Goal: Task Accomplishment & Management: Use online tool/utility

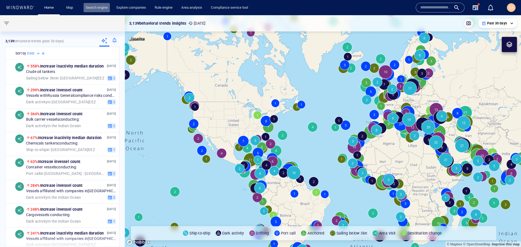
click at [92, 7] on link "Search engine" at bounding box center [97, 7] width 26 height 9
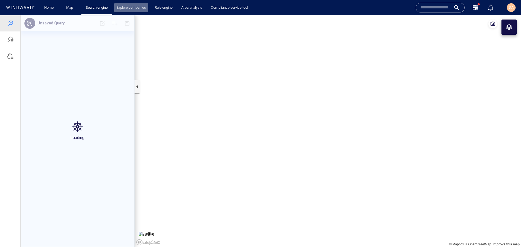
click at [140, 7] on link "Explore companies" at bounding box center [131, 7] width 34 height 9
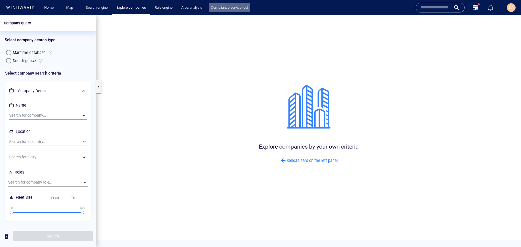
click at [228, 7] on link "Compliance service tool" at bounding box center [228, 7] width 41 height 9
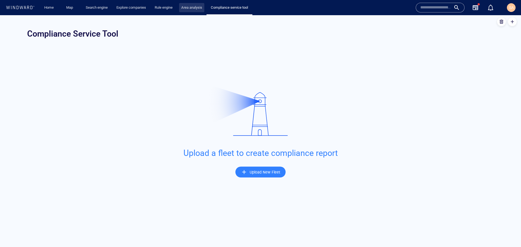
click at [189, 11] on link "Area analysis" at bounding box center [191, 7] width 25 height 9
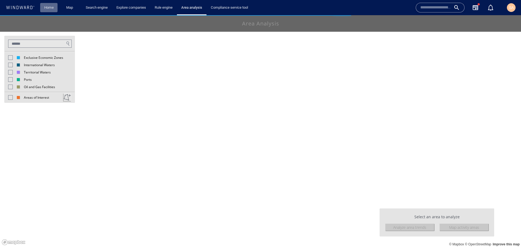
click at [50, 6] on link "Home" at bounding box center [49, 7] width 14 height 9
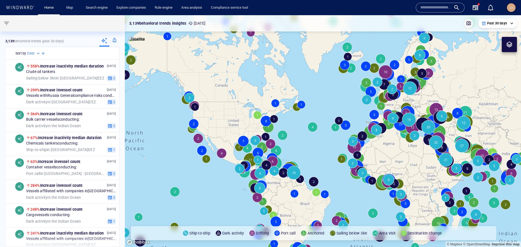
click at [510, 12] on div "SA" at bounding box center [510, 7] width 9 height 9
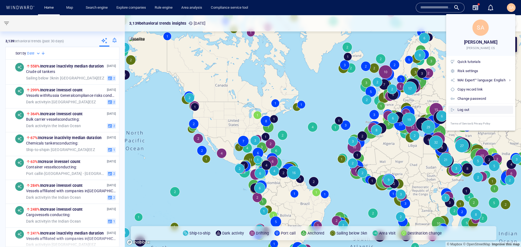
click at [460, 111] on div "Log out" at bounding box center [483, 110] width 53 height 6
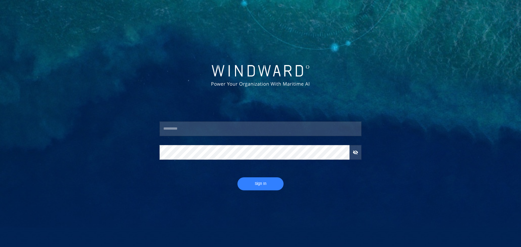
click at [249, 125] on input "text" at bounding box center [260, 128] width 202 height 15
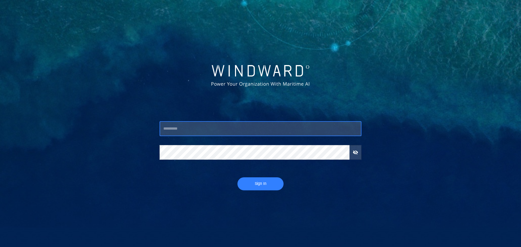
type input "**********"
click at [253, 183] on span "Sign In" at bounding box center [260, 183] width 35 height 7
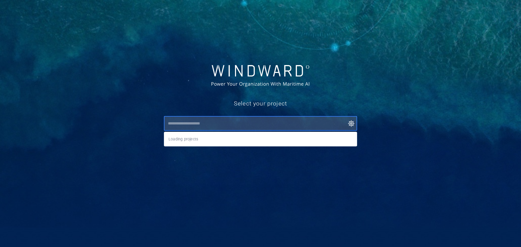
click at [201, 127] on input "text" at bounding box center [261, 123] width 191 height 10
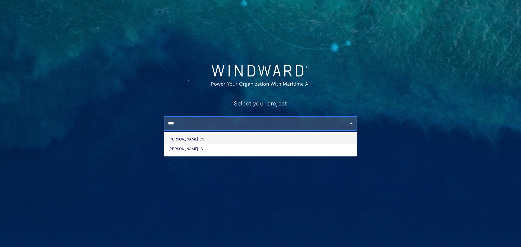
click at [189, 141] on li "[PERSON_NAME] CS" at bounding box center [260, 139] width 192 height 10
type input "********"
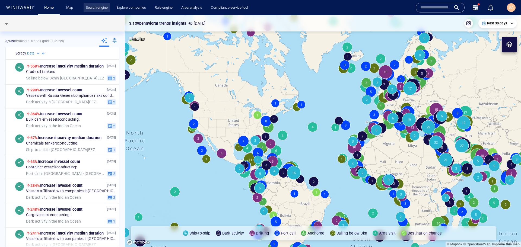
click at [102, 9] on link "Search engine" at bounding box center [97, 7] width 26 height 9
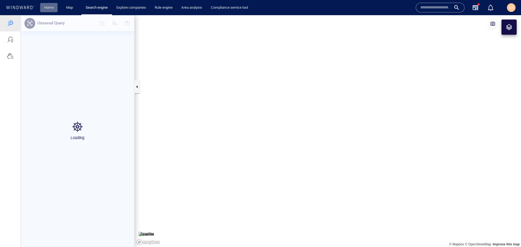
click at [48, 7] on link "Home" at bounding box center [49, 7] width 14 height 9
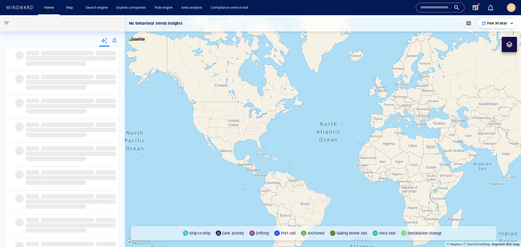
click at [447, 5] on input "text" at bounding box center [435, 8] width 31 height 8
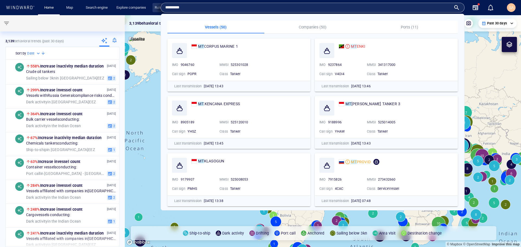
drag, startPoint x: 224, startPoint y: 9, endPoint x: 160, endPoint y: 6, distance: 64.6
click at [160, 6] on div "Home Map Search engine Explore companies Rule engine Area analysis Compliance s…" at bounding box center [261, 7] width 513 height 13
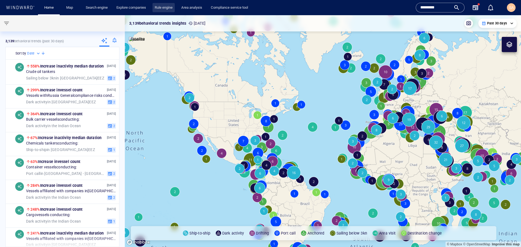
paste input "*********"
click at [428, 8] on input "**********" at bounding box center [435, 8] width 31 height 8
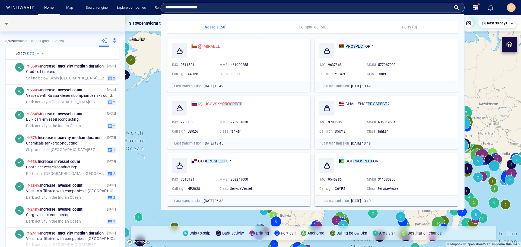
click at [218, 11] on input "**********" at bounding box center [308, 8] width 286 height 8
type input "**********"
click at [209, 47] on span "MIRABEL" at bounding box center [211, 46] width 16 height 4
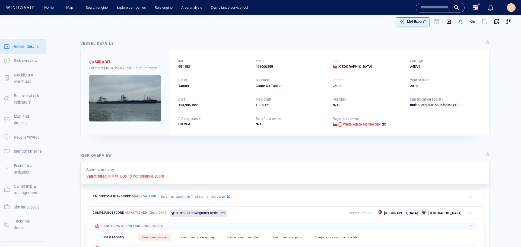
click at [151, 69] on p "+1 more" at bounding box center [150, 68] width 13 height 6
click at [207, 141] on div at bounding box center [260, 123] width 521 height 247
click at [431, 20] on div at bounding box center [435, 21] width 13 height 13
click at [431, 21] on div at bounding box center [435, 21] width 13 height 13
click at [431, 22] on div at bounding box center [435, 21] width 13 height 13
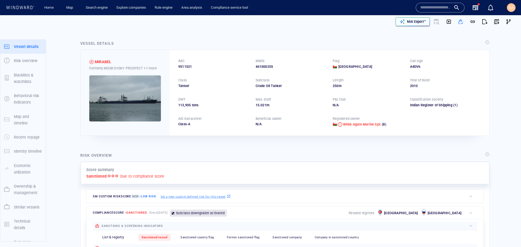
click at [418, 22] on p "MAI Expert™" at bounding box center [416, 21] width 19 height 5
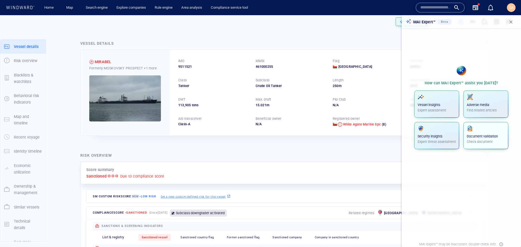
click at [486, 140] on p "Check document" at bounding box center [485, 141] width 38 height 5
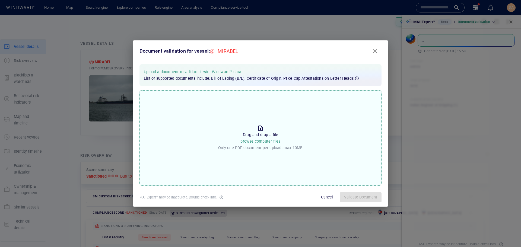
click at [254, 134] on p "Drag and drop a file browse computer files" at bounding box center [260, 137] width 40 height 13
click at [0, 0] on input "Drop the file to proceed Drag and drop a file browse computer files Only one PD…" at bounding box center [0, 0] width 0 height 0
click at [357, 197] on span "Validate Document" at bounding box center [360, 197] width 33 height 7
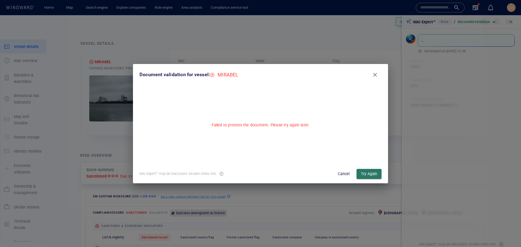
click at [375, 174] on span "Try Again" at bounding box center [369, 174] width 16 height 7
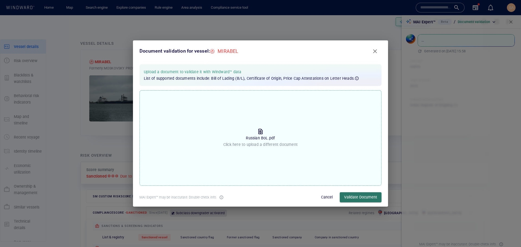
click at [347, 195] on span "Validate Document" at bounding box center [360, 197] width 33 height 7
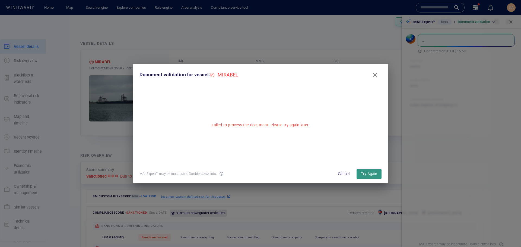
click at [345, 176] on span "Cancel" at bounding box center [343, 174] width 13 height 7
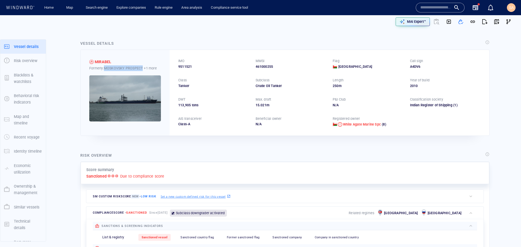
drag, startPoint x: 105, startPoint y: 69, endPoint x: 143, endPoint y: 70, distance: 38.2
click at [143, 70] on div "Formerly: MOSKOVSKY PROSPECT +1 more" at bounding box center [125, 68] width 72 height 6
copy div "MOSKOVSKY PROSPECT"
click at [350, 43] on div "Vessel details" at bounding box center [284, 43] width 411 height 9
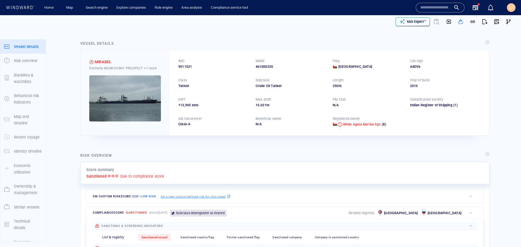
click at [417, 23] on p "MAI Expert™" at bounding box center [416, 21] width 19 height 5
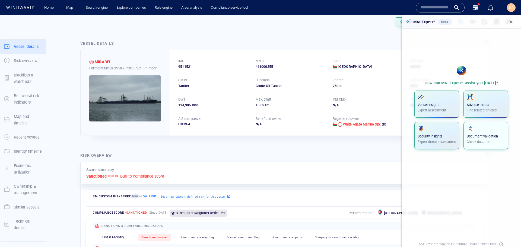
click at [486, 135] on p "Document validation" at bounding box center [485, 136] width 38 height 5
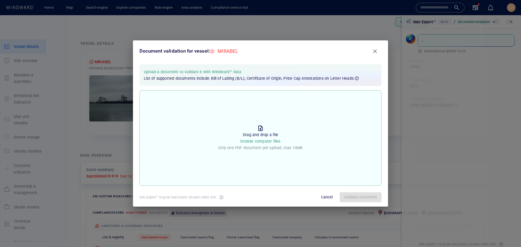
click at [378, 16] on div "Document validation for vessel: MIRABEL Upload a document to validate it with W…" at bounding box center [260, 123] width 521 height 247
click at [510, 22] on div "Document validation for vessel: MIRABEL Upload a document to validate it with W…" at bounding box center [260, 123] width 521 height 247
click at [373, 24] on div "Document validation for vessel: MIRABEL Upload a document to validate it with W…" at bounding box center [260, 123] width 521 height 247
click at [373, 49] on span "Close" at bounding box center [374, 51] width 7 height 7
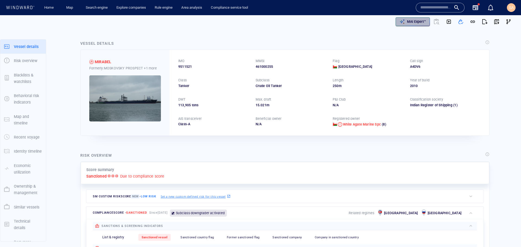
click at [417, 23] on p "MAI Expert™" at bounding box center [416, 21] width 19 height 5
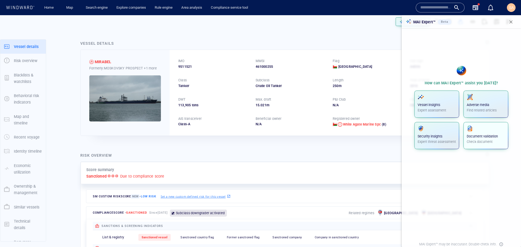
click at [484, 140] on p "Check document" at bounding box center [485, 141] width 38 height 5
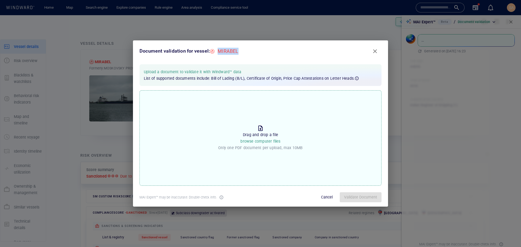
drag, startPoint x: 236, startPoint y: 52, endPoint x: 216, endPoint y: 54, distance: 20.7
click at [216, 54] on div "MIRABEL" at bounding box center [227, 51] width 25 height 7
click at [240, 67] on div "Upload a document to validate it with Windward™ data List of supported document…" at bounding box center [260, 75] width 242 height 22
click at [376, 52] on span "Close" at bounding box center [374, 51] width 7 height 7
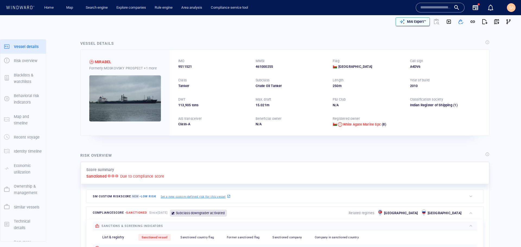
click at [418, 23] on p "MAI Expert™" at bounding box center [416, 21] width 19 height 5
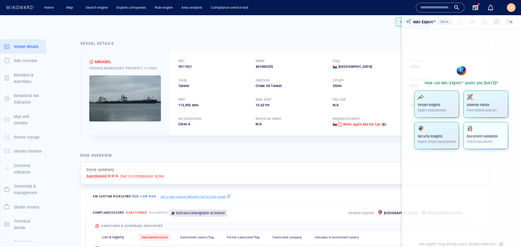
click at [484, 143] on button "Document validation Check document" at bounding box center [485, 135] width 45 height 27
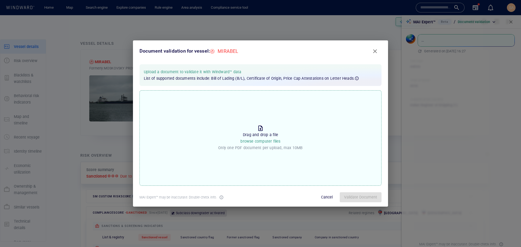
click at [275, 142] on span "browse computer files" at bounding box center [260, 141] width 40 height 4
click at [0, 0] on input "Drop the file to proceed Drag and drop a file browse computer files Only one PD…" at bounding box center [0, 0] width 0 height 0
click at [377, 49] on span "Close" at bounding box center [374, 51] width 7 height 7
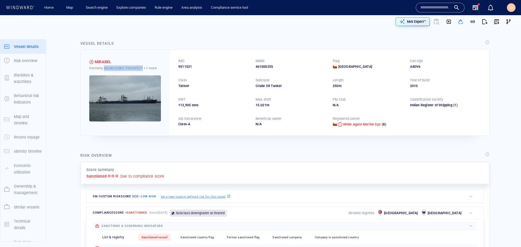
drag, startPoint x: 105, startPoint y: 68, endPoint x: 143, endPoint y: 69, distance: 38.2
click at [143, 69] on div "Formerly: MOSKOVSKY PROSPECT +1 more" at bounding box center [125, 68] width 72 height 6
click at [149, 54] on div "MIRABEL Formerly: MOSKOVSKY PROSPECT +1 more" at bounding box center [125, 92] width 89 height 85
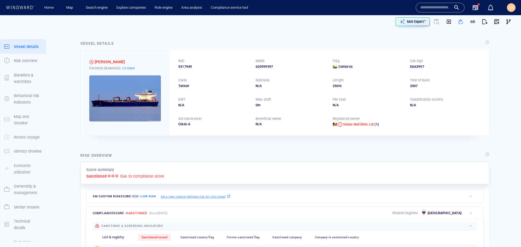
click at [127, 67] on p "+2 more" at bounding box center [128, 68] width 13 height 6
click at [431, 9] on div at bounding box center [260, 123] width 521 height 247
click at [431, 8] on input "text" at bounding box center [435, 8] width 31 height 8
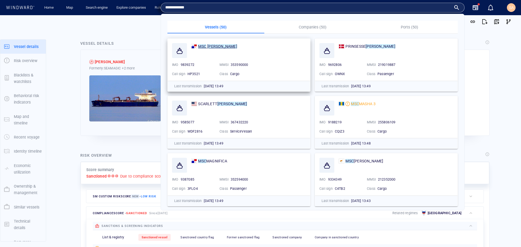
type input "**********"
click at [210, 46] on mark "ISABELLA" at bounding box center [222, 46] width 30 height 4
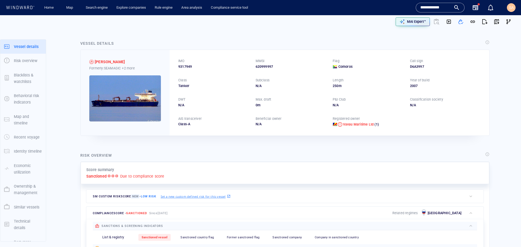
click at [403, 149] on div "Risk overview Score summary Sanctioned Due to compliance score SM Custom risk s…" at bounding box center [285, 222] width 418 height 149
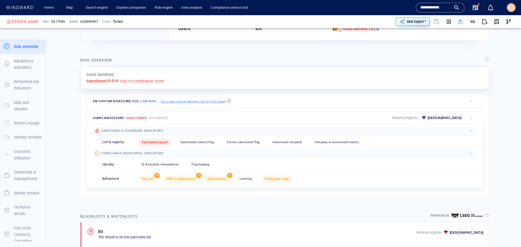
scroll to position [81, 0]
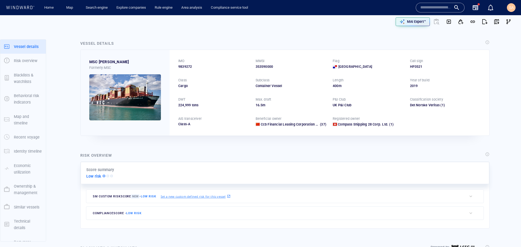
drag, startPoint x: 71, startPoint y: 141, endPoint x: 69, endPoint y: 138, distance: 2.9
click at [494, 22] on span "button" at bounding box center [495, 21] width 5 height 5
